Goal: Find specific page/section: Find specific page/section

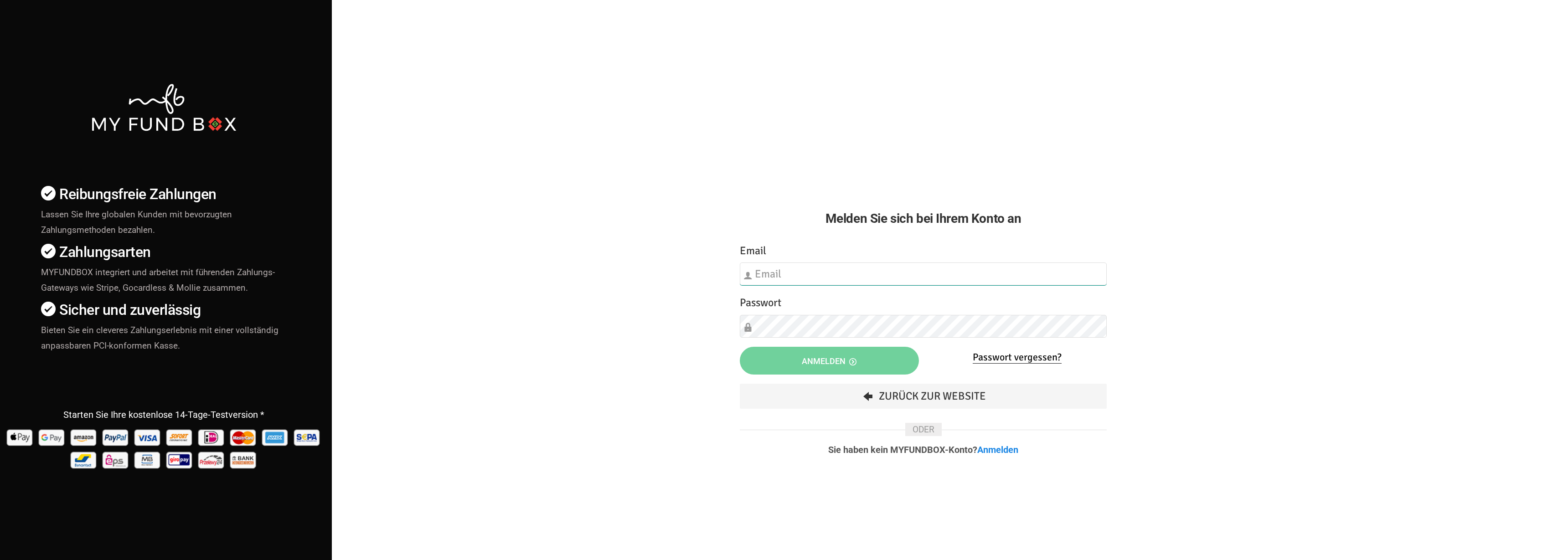
type input "[EMAIL_ADDRESS][DOMAIN_NAME]"
click at [798, 345] on div "Etwas ist falsch gelaufen. Schließen Sie bitte den Browser und öffnen Sie ihn e…" at bounding box center [923, 355] width 385 height 244
click at [802, 356] on button "Anmelden" at bounding box center [829, 361] width 179 height 28
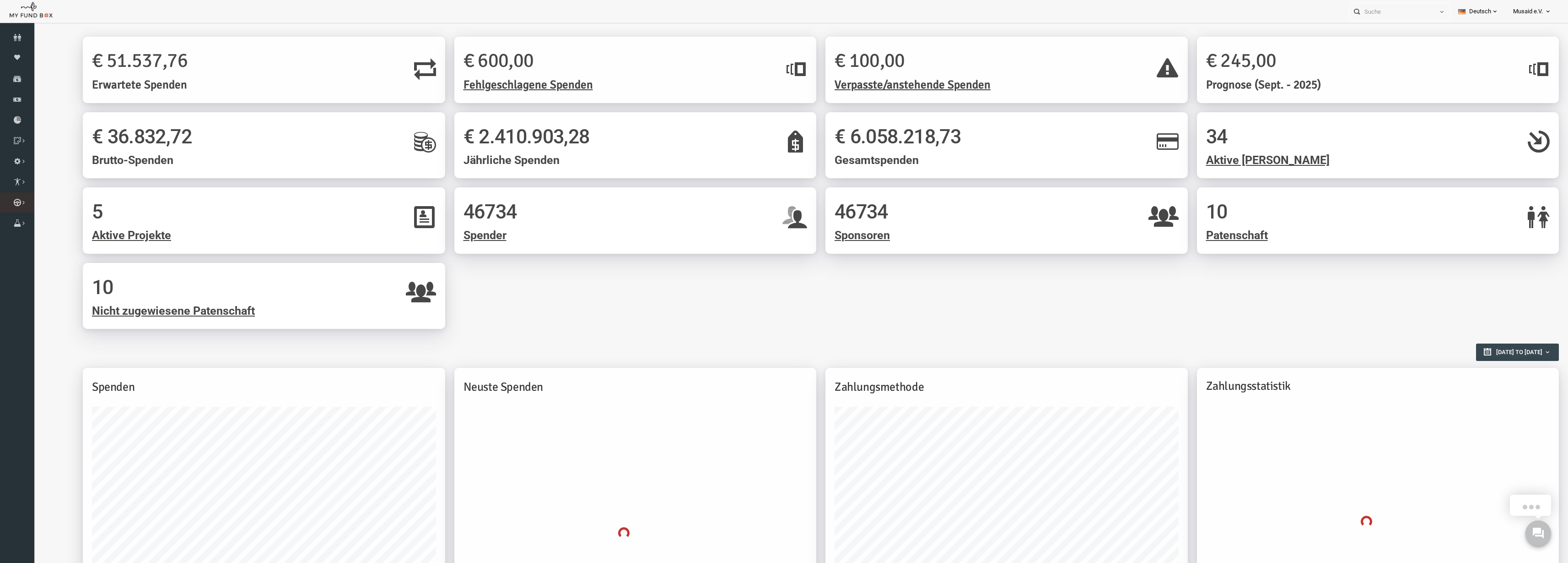
click at [0, 0] on link "Kurban Liste" at bounding box center [0, 0] width 0 height 0
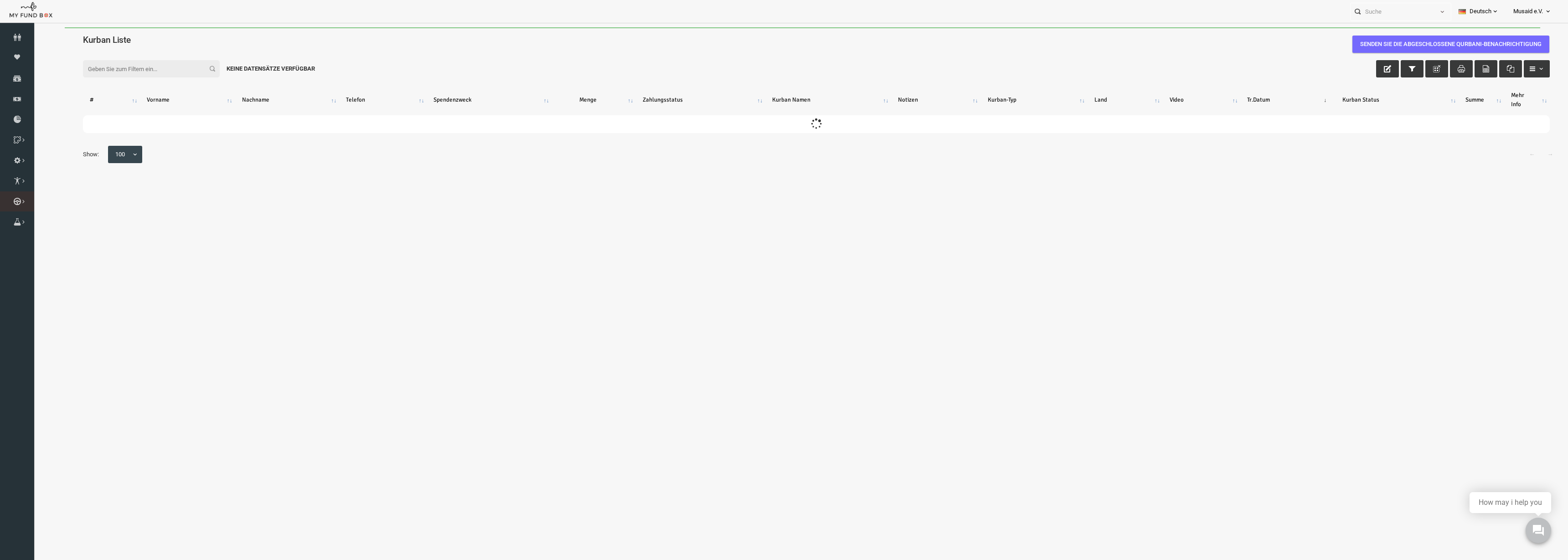
click at [0, 0] on link "Kurban Liste" at bounding box center [0, 0] width 0 height 0
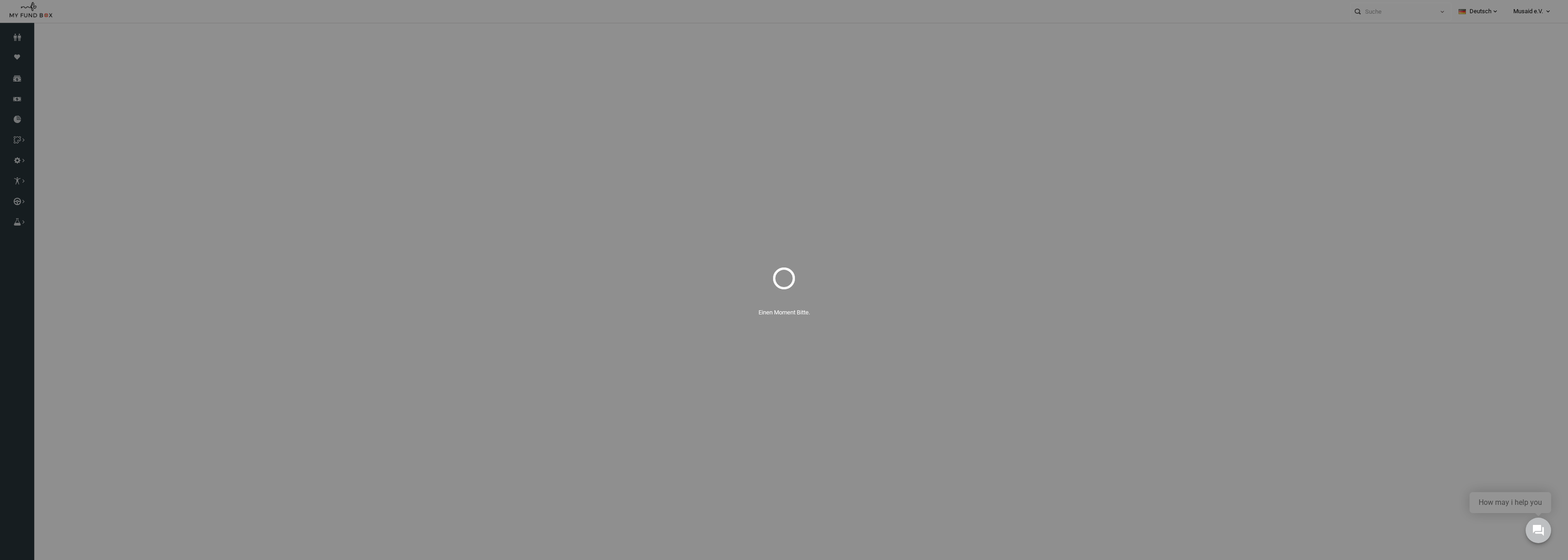
select select "100"
